Goal: Task Accomplishment & Management: Use online tool/utility

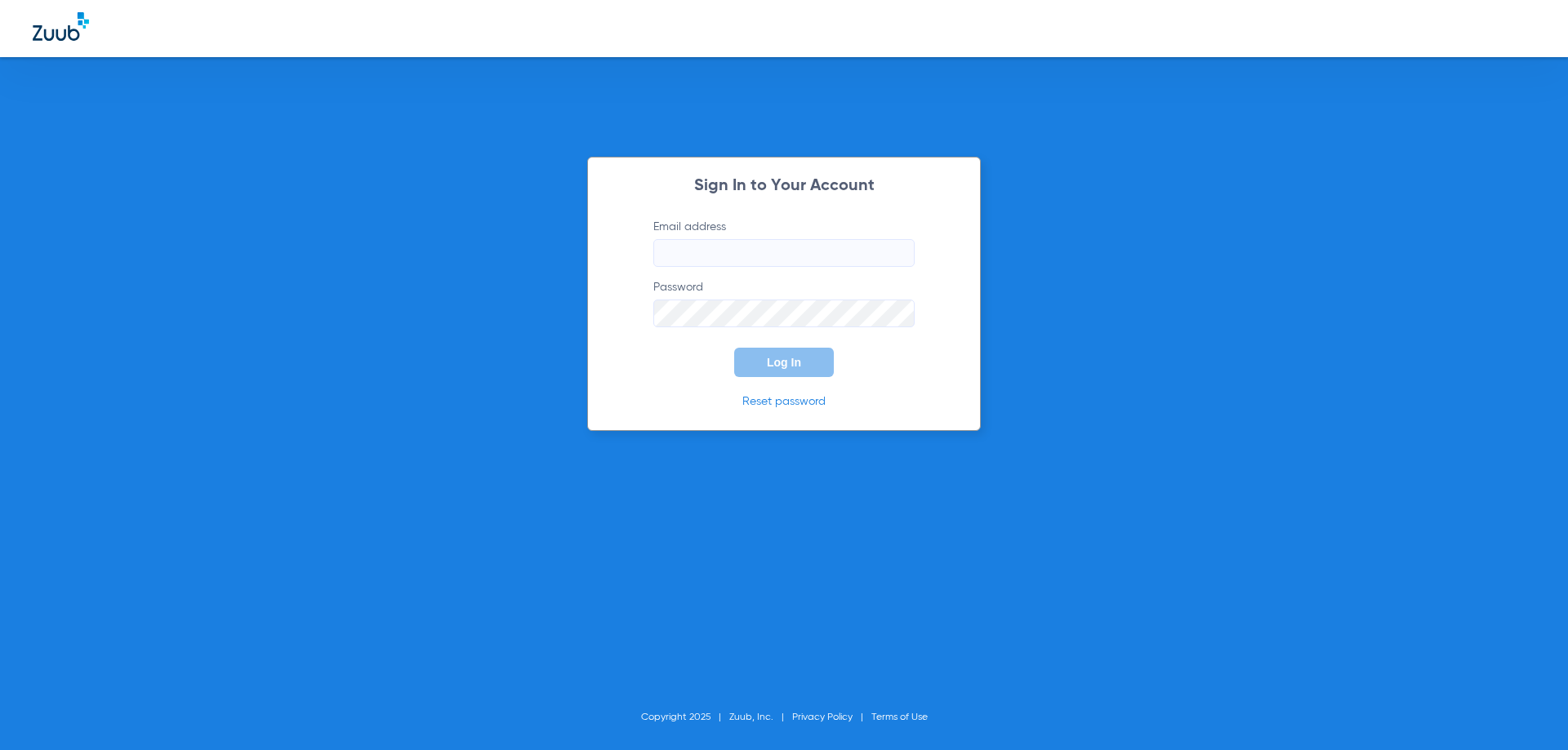
type input "[EMAIL_ADDRESS][DOMAIN_NAME]"
click at [772, 364] on span "Log In" at bounding box center [784, 362] width 34 height 13
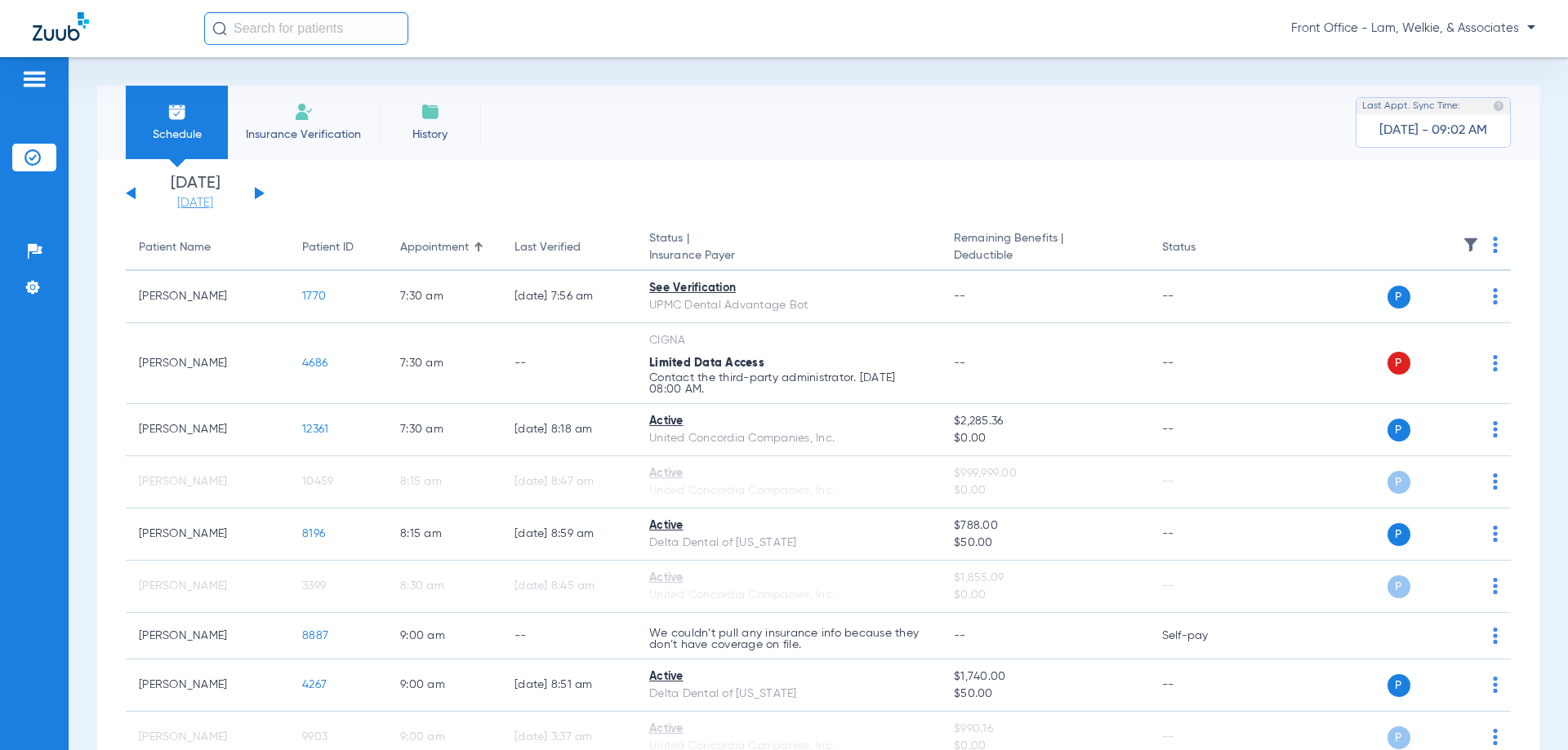
click at [199, 209] on link "[DATE]" at bounding box center [195, 203] width 98 height 16
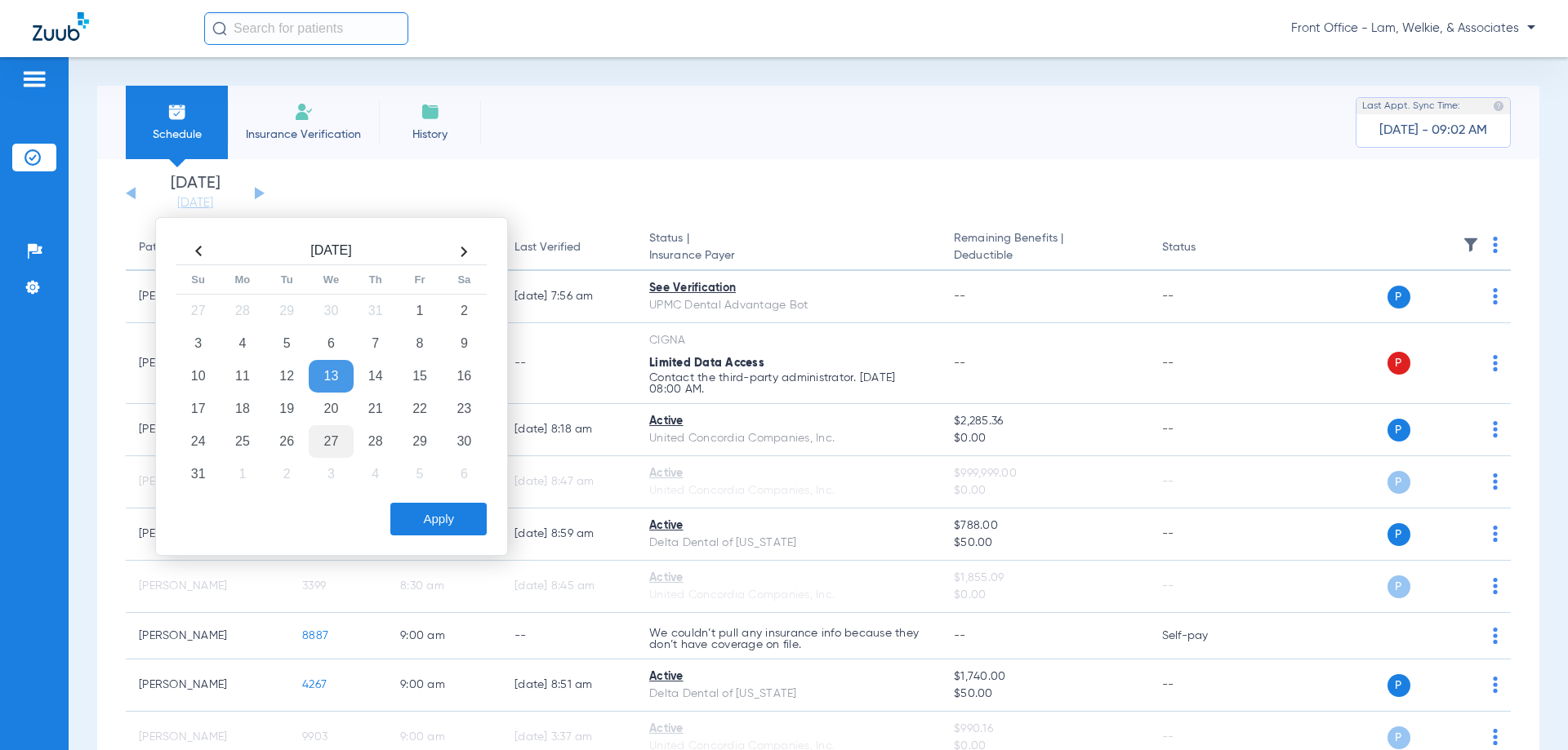
click at [334, 443] on td "27" at bounding box center [331, 442] width 44 height 32
click at [429, 519] on button "Apply" at bounding box center [438, 519] width 96 height 32
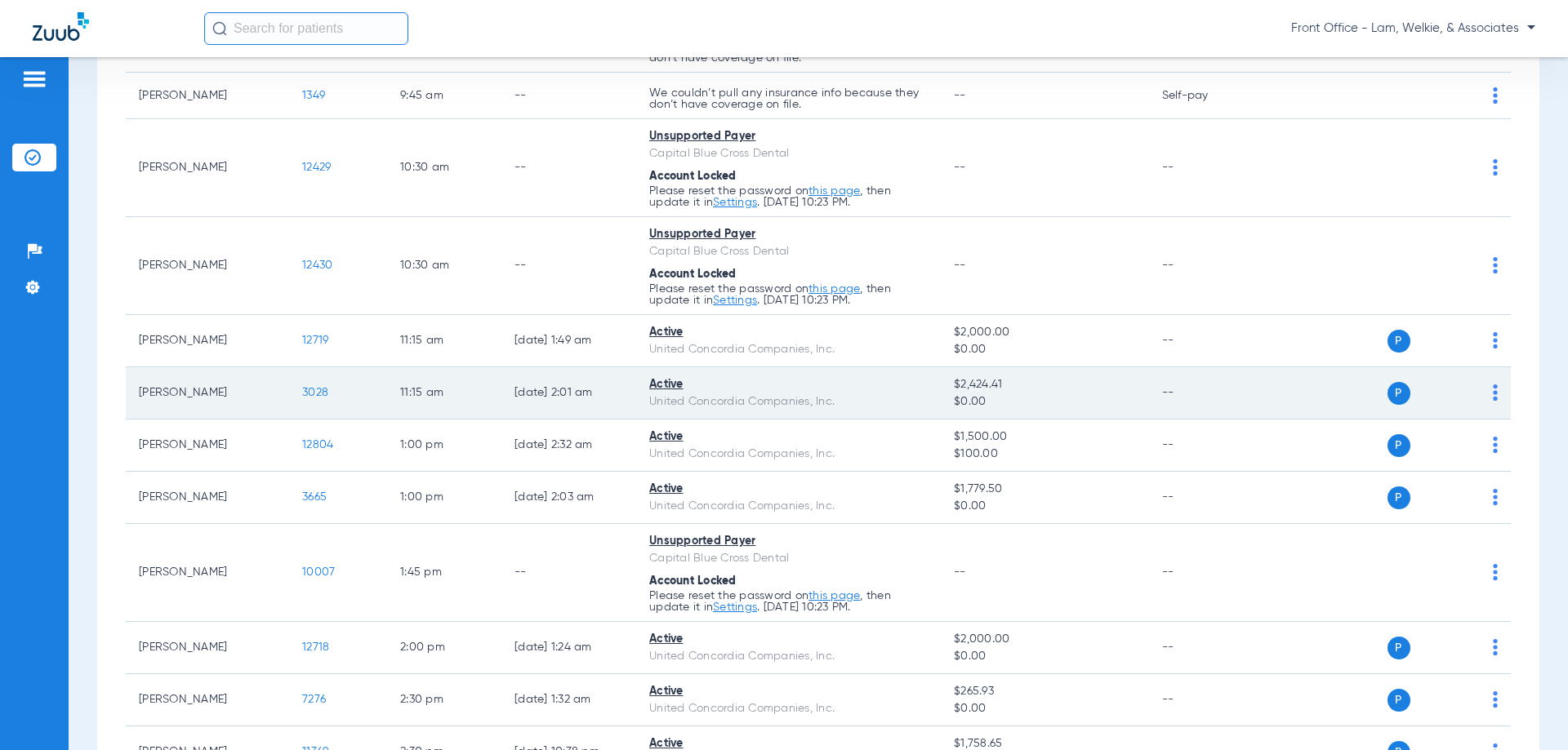
scroll to position [619, 0]
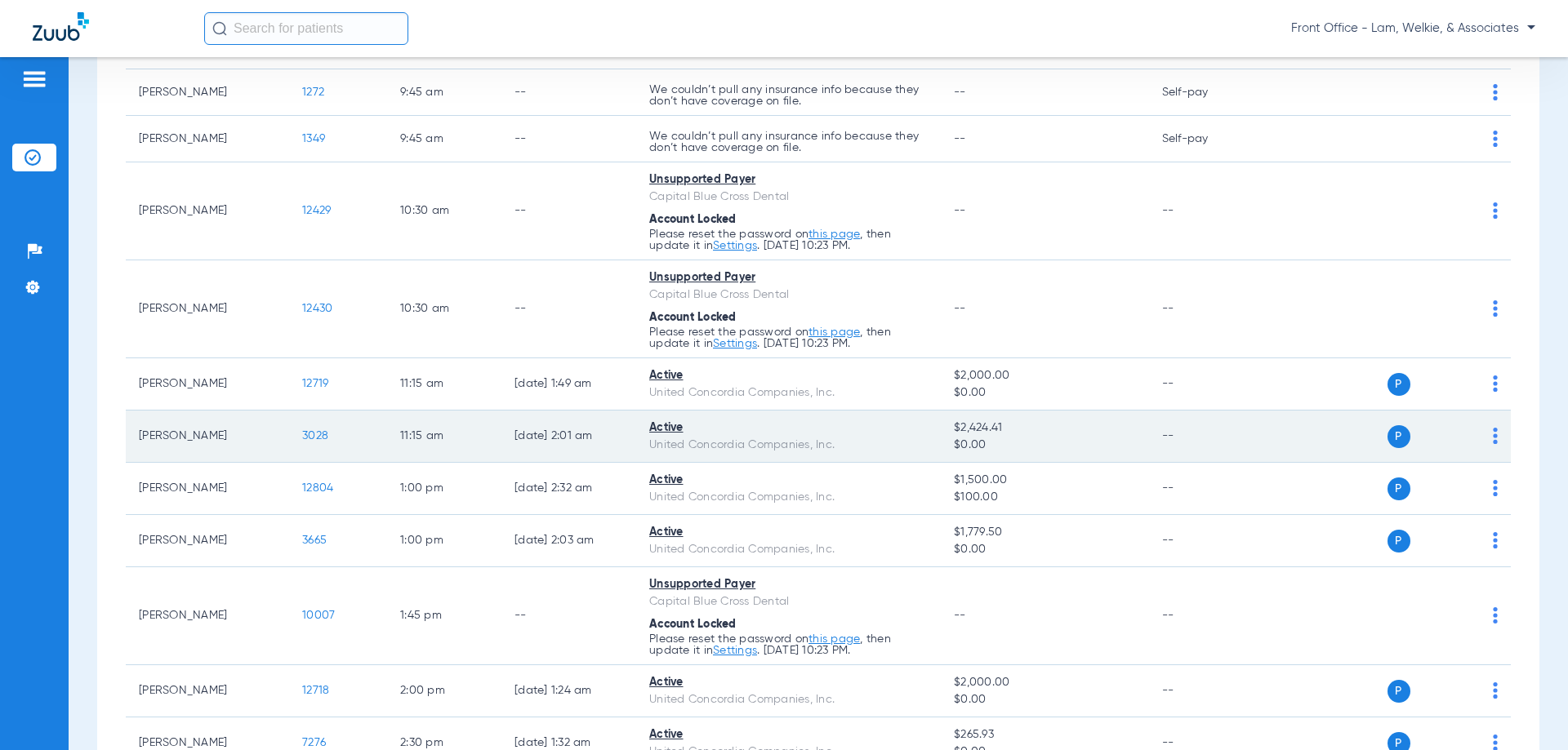
click at [1493, 441] on img at bounding box center [1496, 436] width 5 height 16
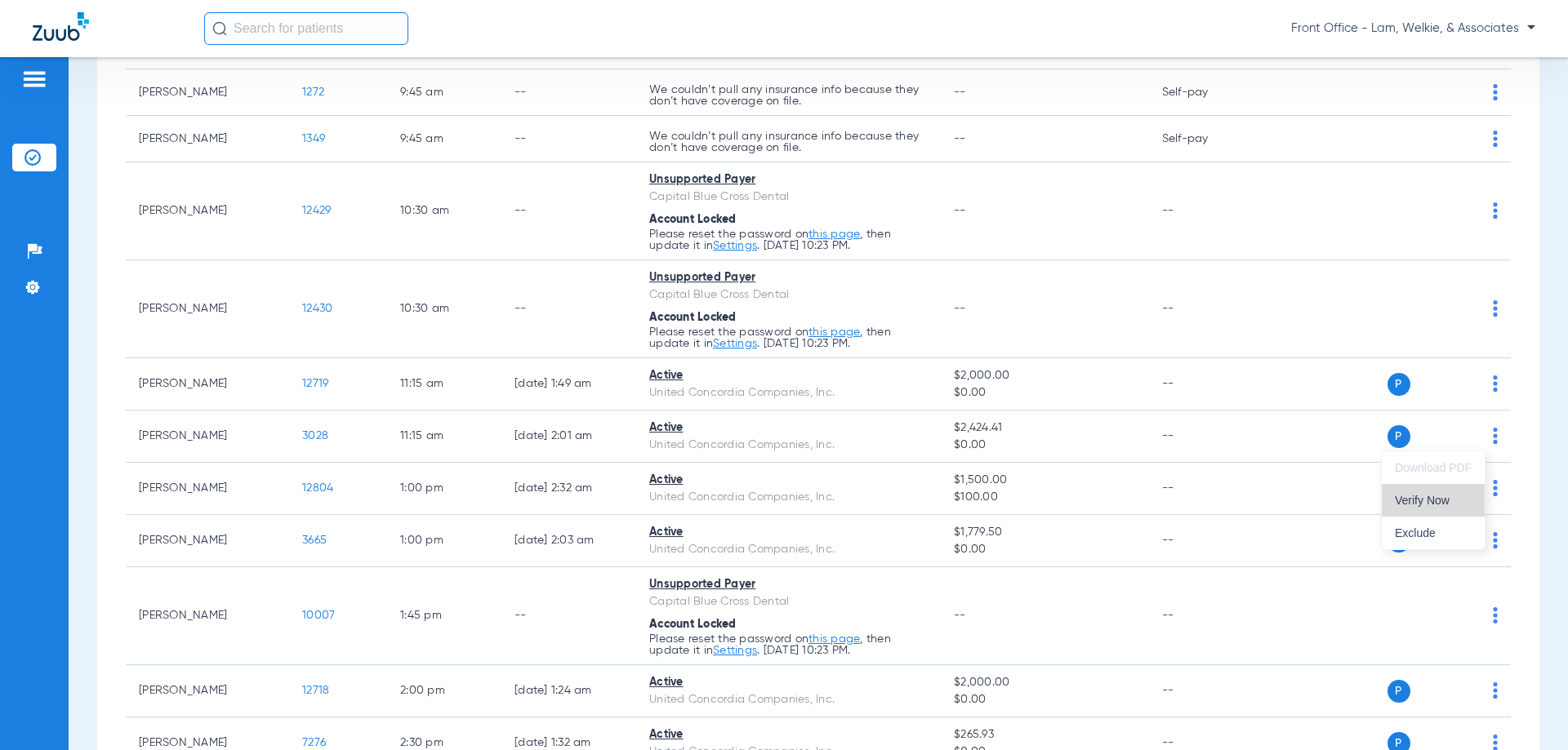
click at [1449, 498] on span "Verify Now" at bounding box center [1433, 499] width 76 height 11
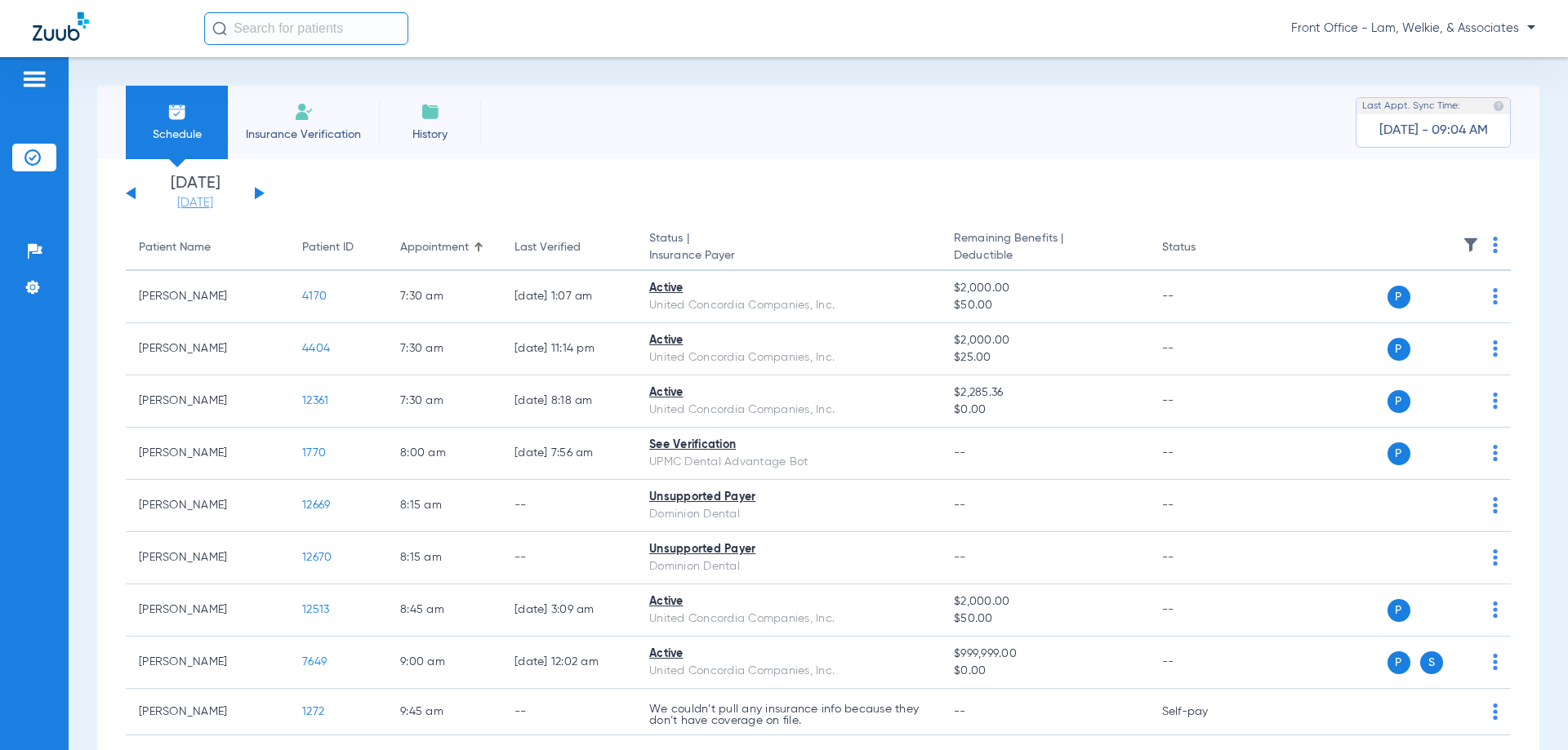
click at [178, 198] on link "[DATE]" at bounding box center [195, 203] width 98 height 16
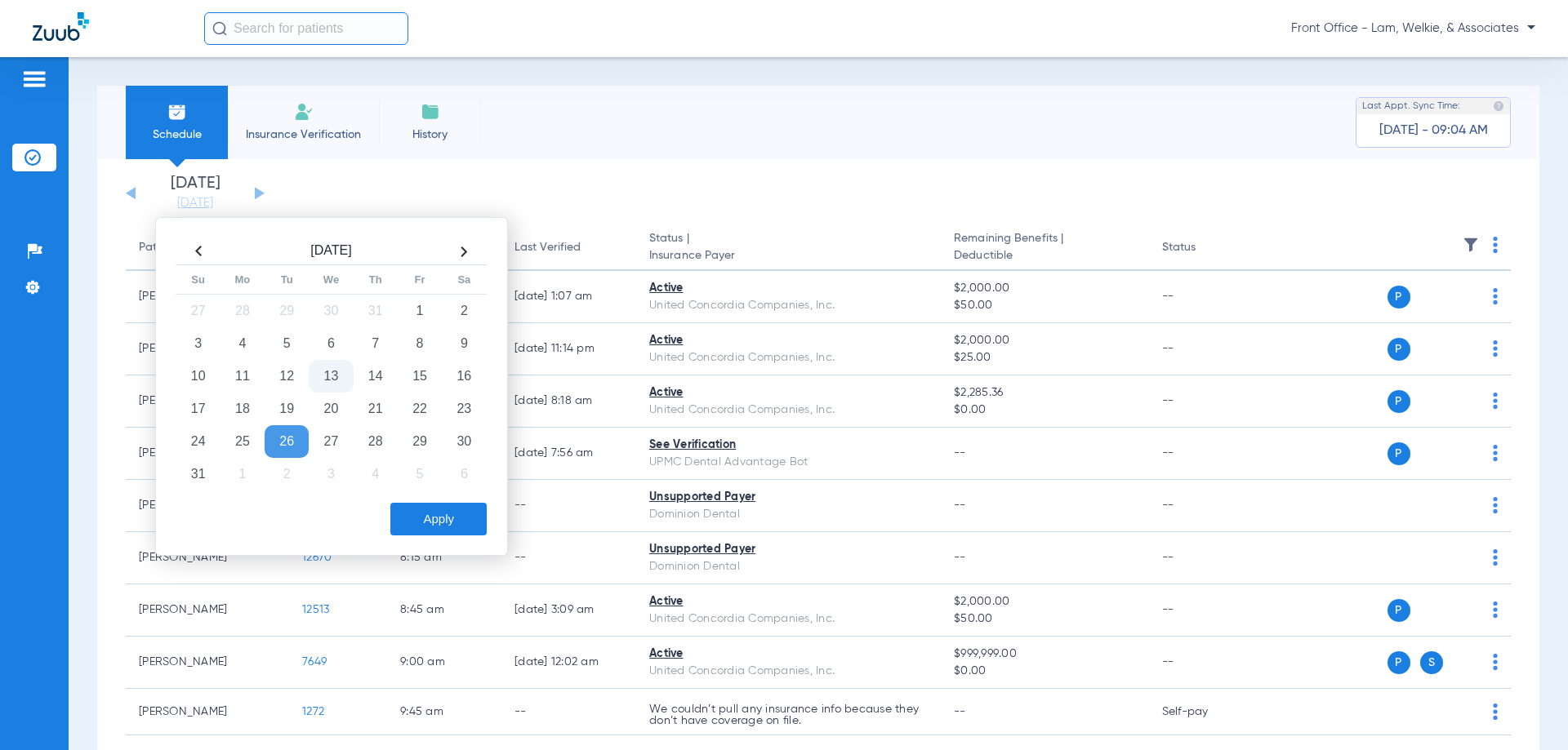
click at [512, 156] on div "Schedule Insurance Verification History Last Appt. Sync Time: [DATE] - 09:04 AM" at bounding box center [818, 122] width 1442 height 73
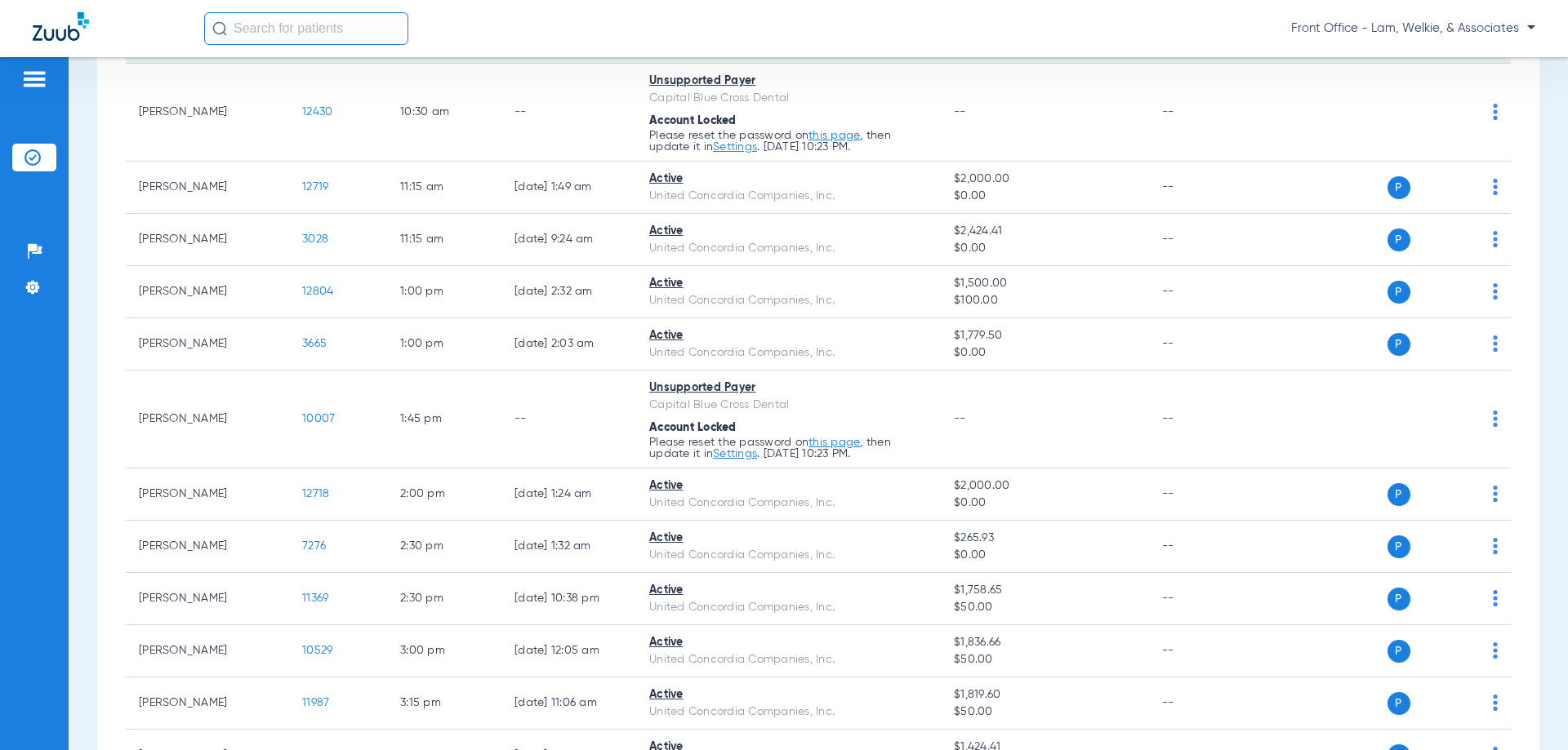
scroll to position [1109, 0]
